Goal: Information Seeking & Learning: Learn about a topic

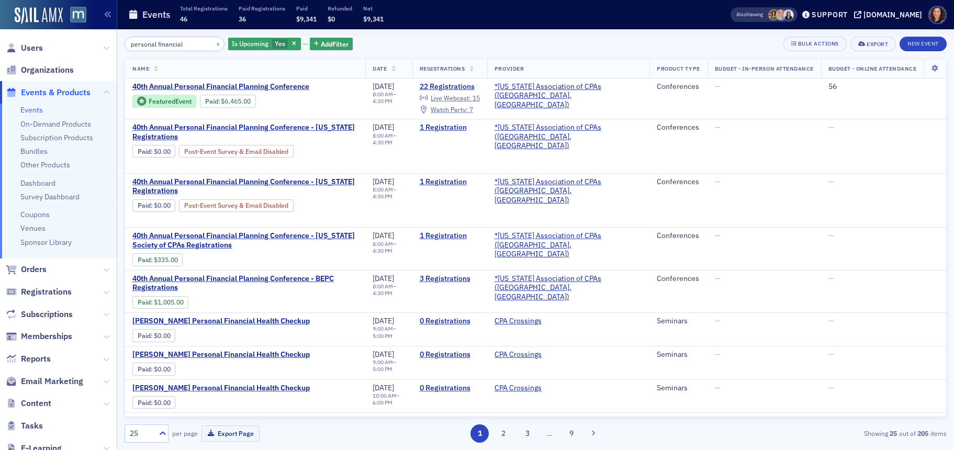
click at [163, 41] on input "personal financial" at bounding box center [175, 44] width 100 height 15
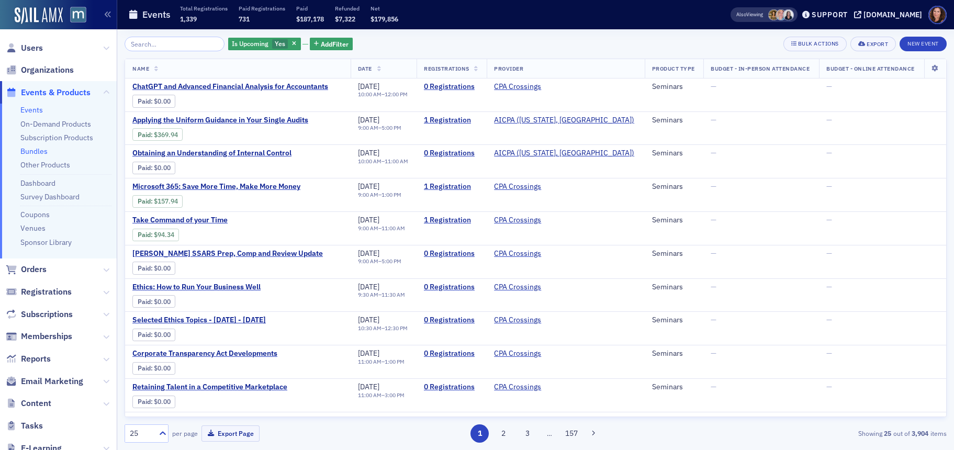
click at [36, 153] on link "Bundles" at bounding box center [33, 151] width 27 height 9
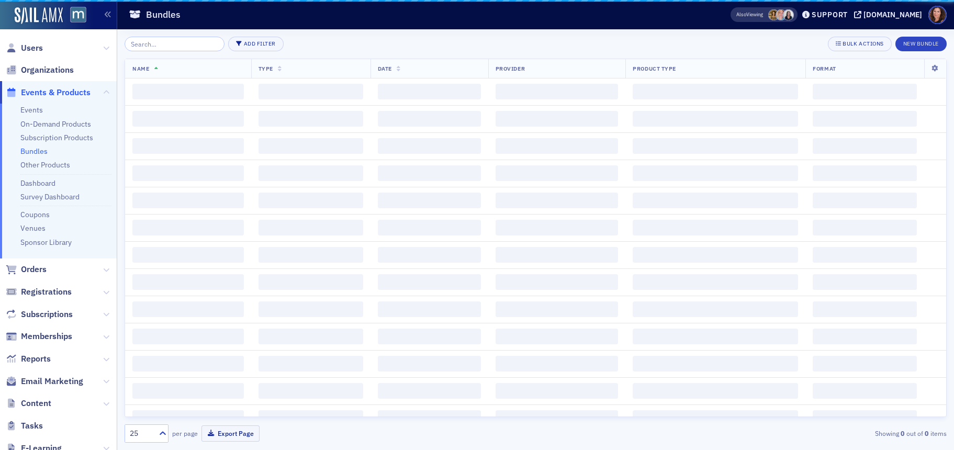
click at [163, 46] on input "search" at bounding box center [175, 44] width 100 height 15
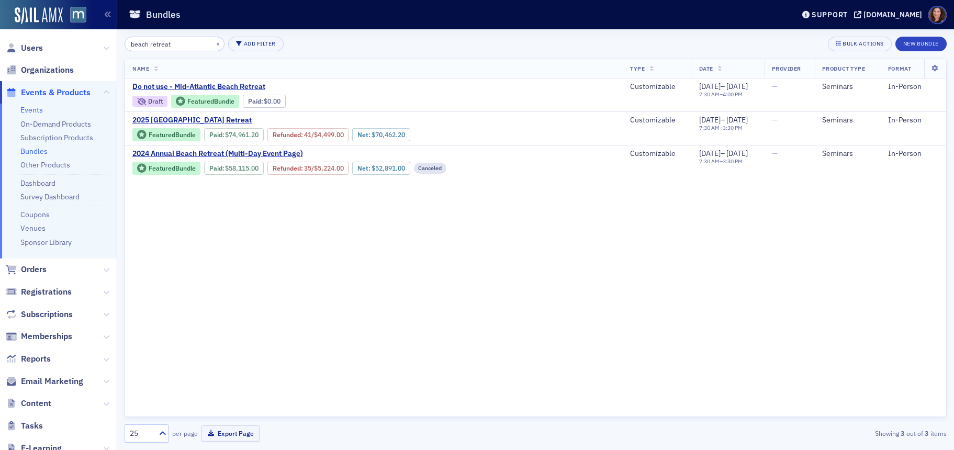
type input "beach retreat"
click at [32, 114] on link "Events" at bounding box center [31, 109] width 23 height 9
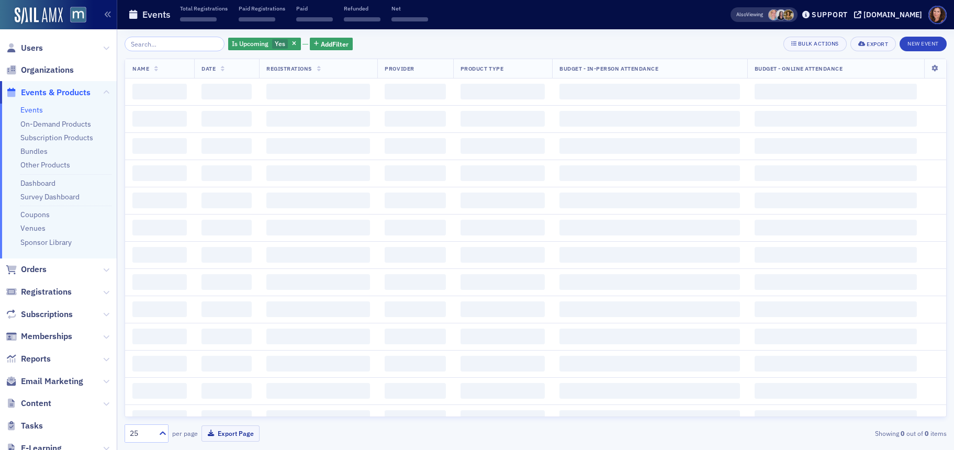
click at [145, 44] on input "search" at bounding box center [175, 44] width 100 height 15
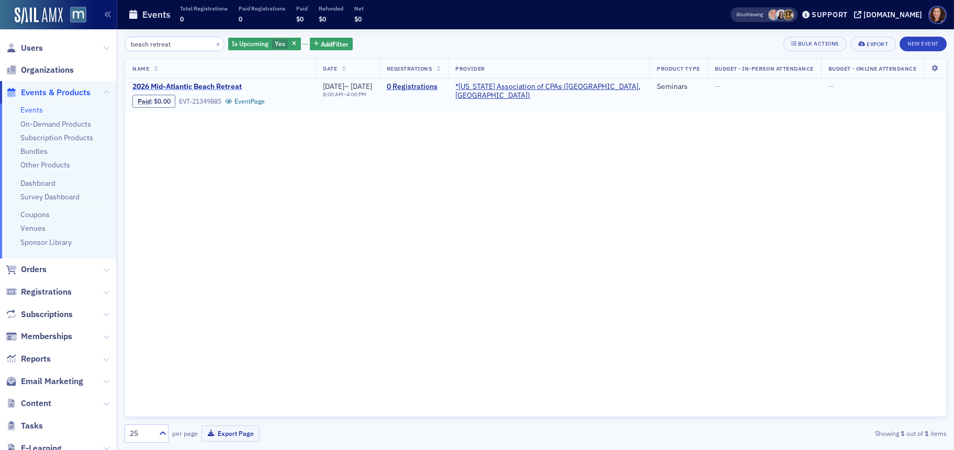
type input "beach retreat"
click at [181, 86] on span "2026 Mid-Atlantic Beach Retreat" at bounding box center [220, 86] width 176 height 9
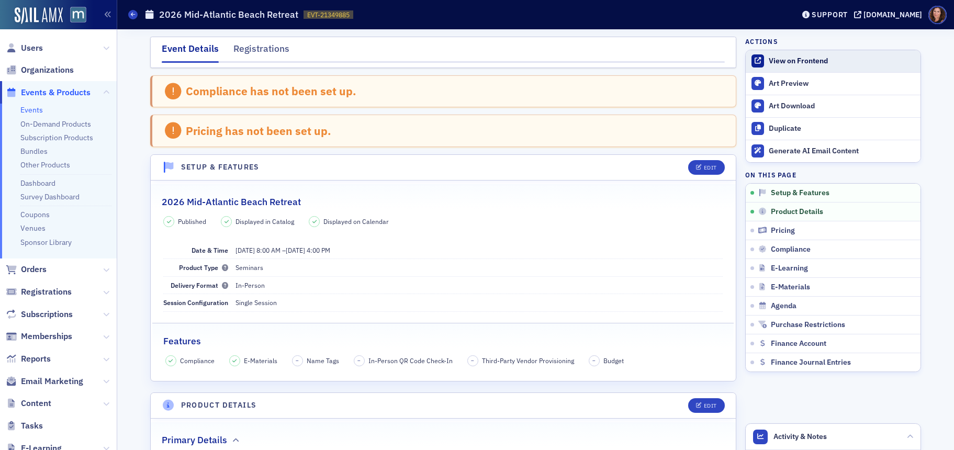
click at [782, 59] on div "View on Frontend" at bounding box center [842, 61] width 147 height 9
click at [31, 110] on link "Events" at bounding box center [31, 109] width 23 height 9
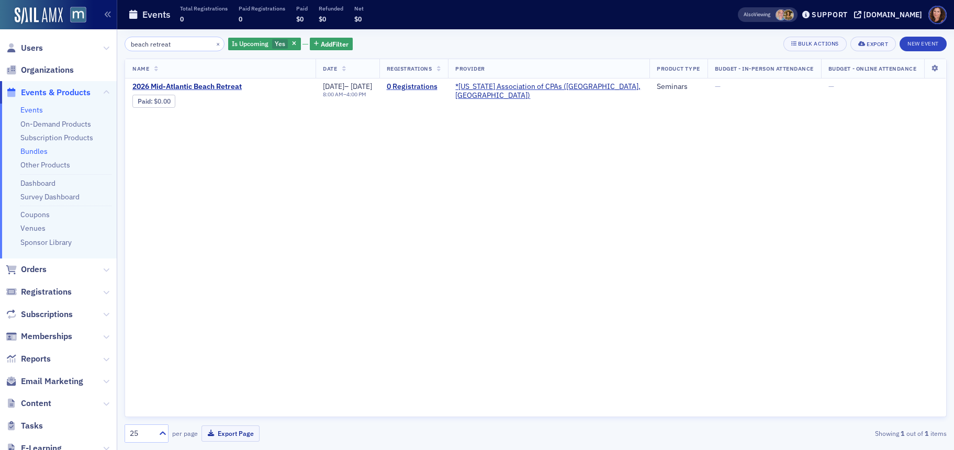
click at [31, 151] on link "Bundles" at bounding box center [33, 151] width 27 height 9
